Goal: Check status: Check status

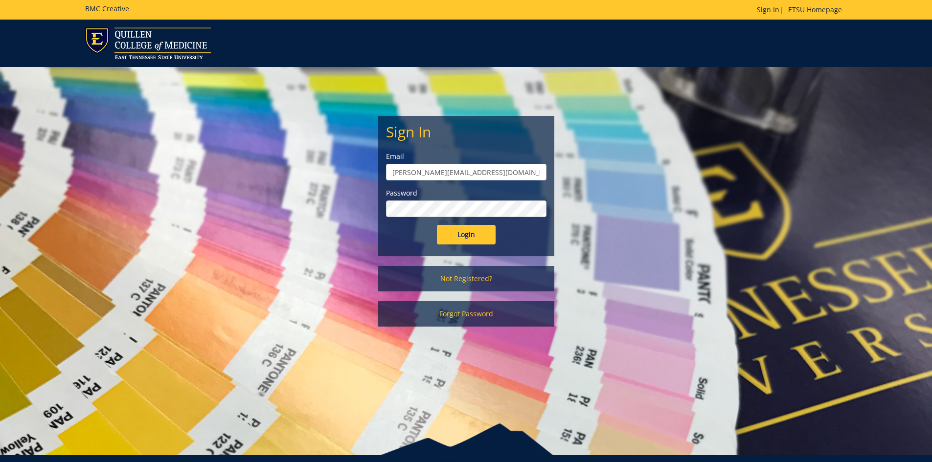
click at [437, 225] on input "Login" at bounding box center [466, 235] width 59 height 20
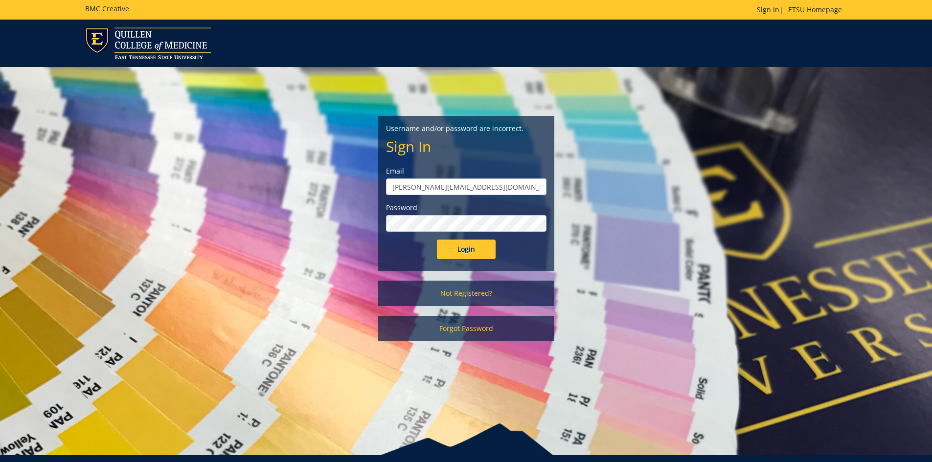
click at [437, 240] on input "Login" at bounding box center [466, 250] width 59 height 20
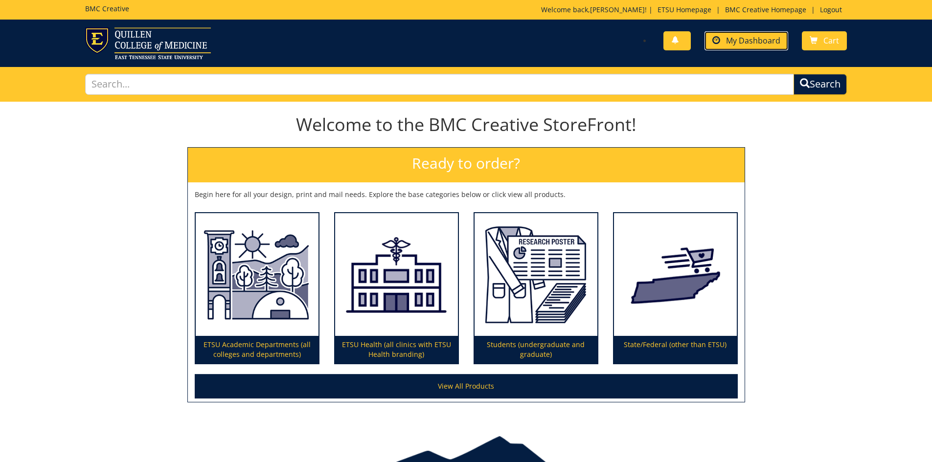
click at [760, 39] on span "My Dashboard" at bounding box center [753, 40] width 54 height 11
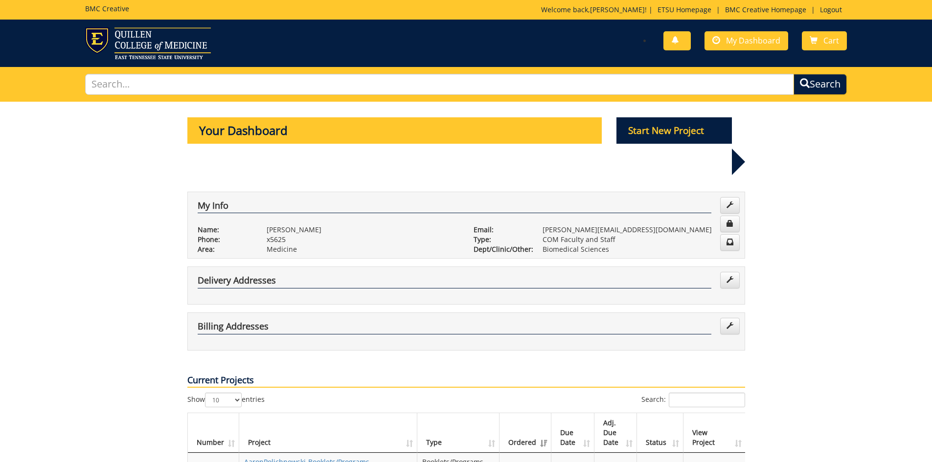
scroll to position [147, 0]
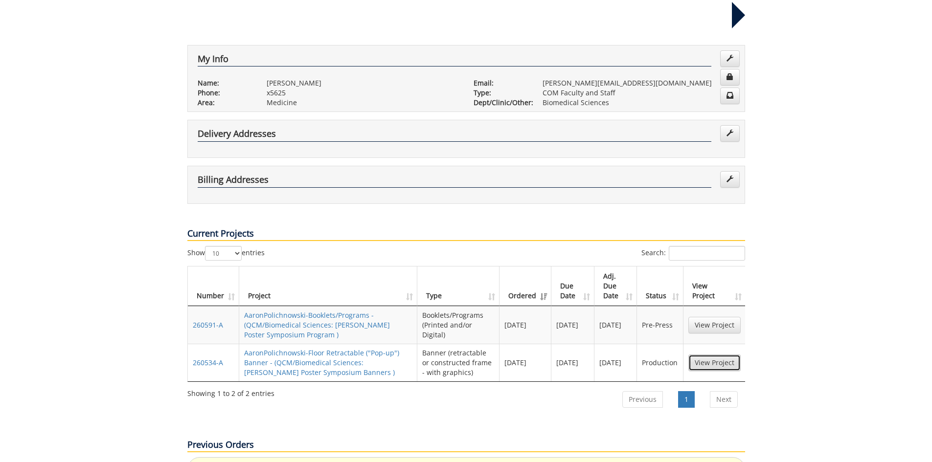
click at [717, 355] on link "View Project" at bounding box center [714, 363] width 52 height 17
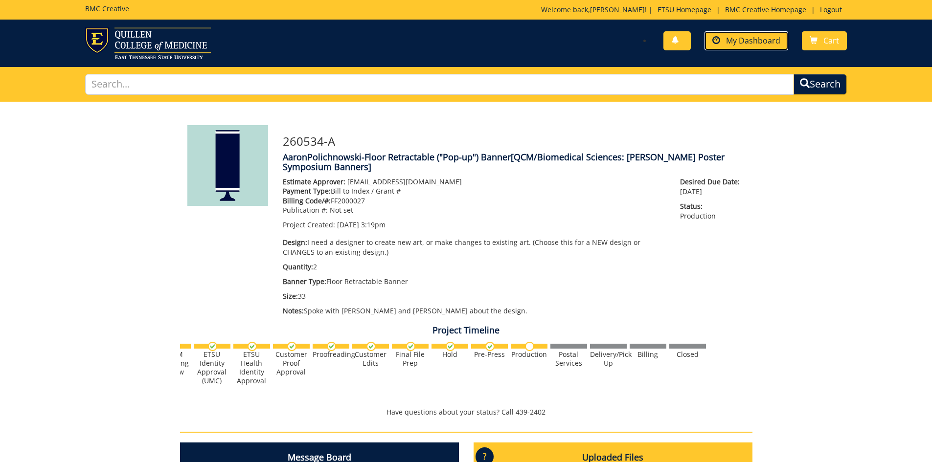
click at [764, 45] on span "My Dashboard" at bounding box center [753, 40] width 54 height 11
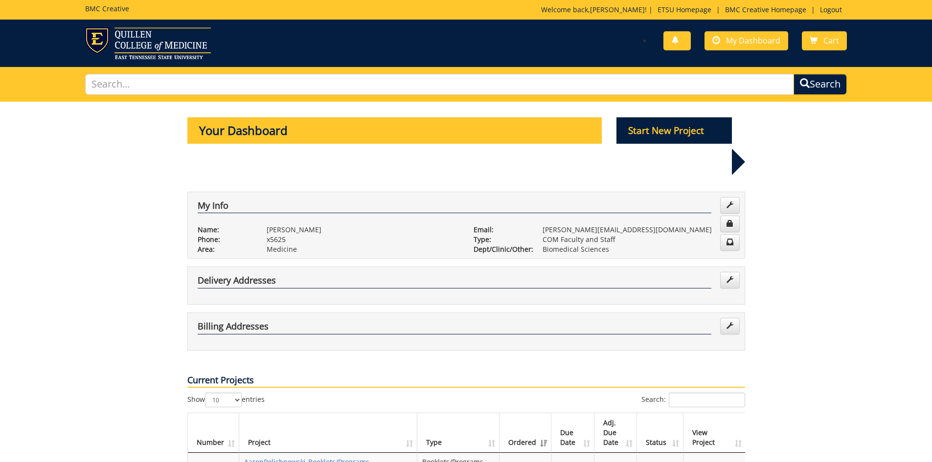
scroll to position [196, 0]
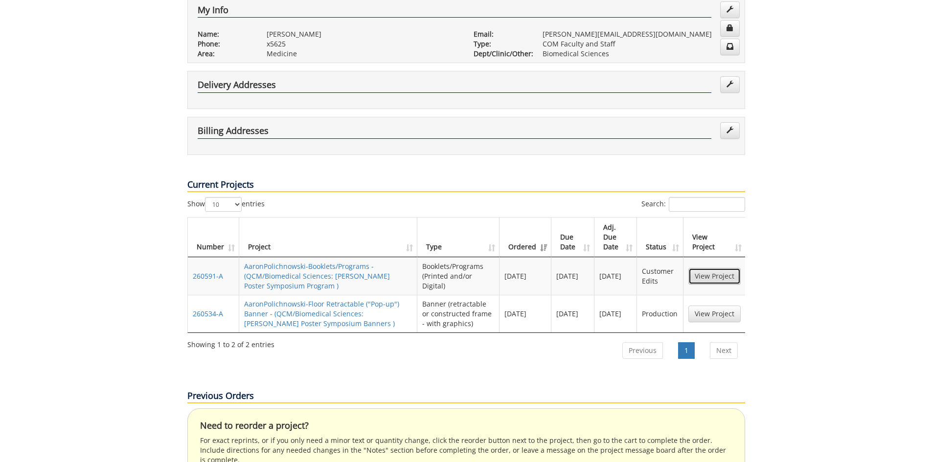
click at [716, 268] on link "View Project" at bounding box center [714, 276] width 52 height 17
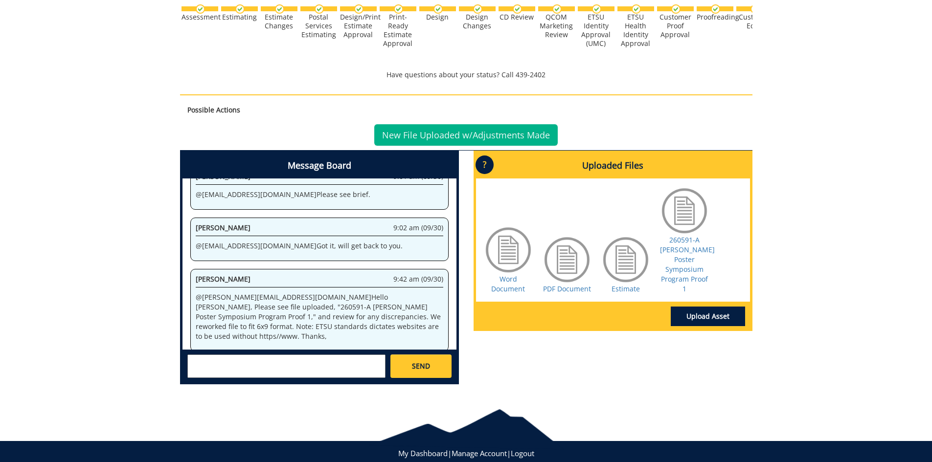
scroll to position [406, 0]
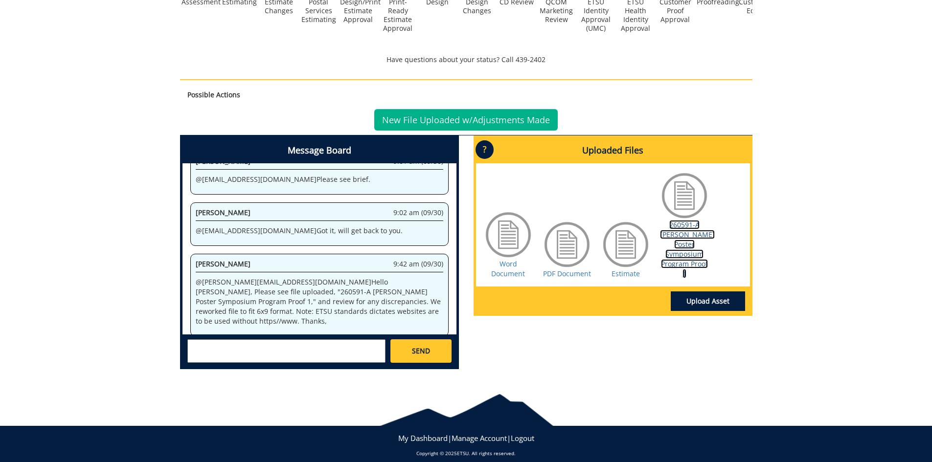
click at [690, 229] on link "260591-A [PERSON_NAME] Poster Symposium Program Proof 1" at bounding box center [687, 249] width 55 height 58
click at [687, 231] on link "260591-A [PERSON_NAME] Poster Symposium Program Proof 1" at bounding box center [687, 249] width 55 height 58
click at [696, 226] on link "260591-A [PERSON_NAME] Poster Symposium Program Proof 1" at bounding box center [687, 249] width 55 height 58
click at [558, 269] on link "PDF Document" at bounding box center [567, 273] width 48 height 9
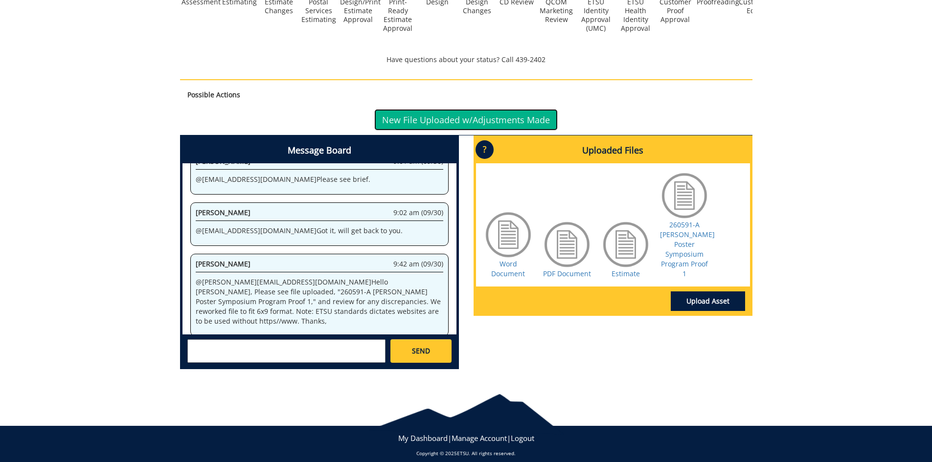
click at [474, 109] on link "New File Uploaded w/Adjustments Made" at bounding box center [465, 120] width 183 height 22
